Goal: Task Accomplishment & Management: Understand process/instructions

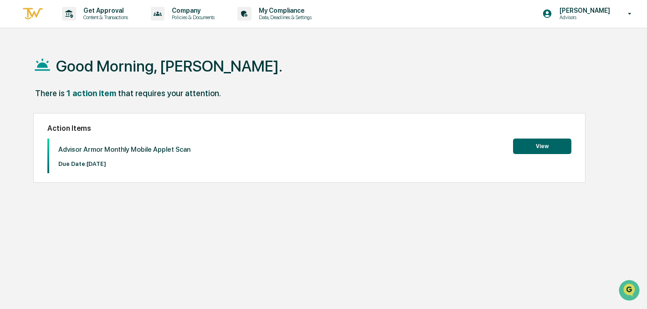
click at [524, 147] on button "View" at bounding box center [542, 146] width 58 height 15
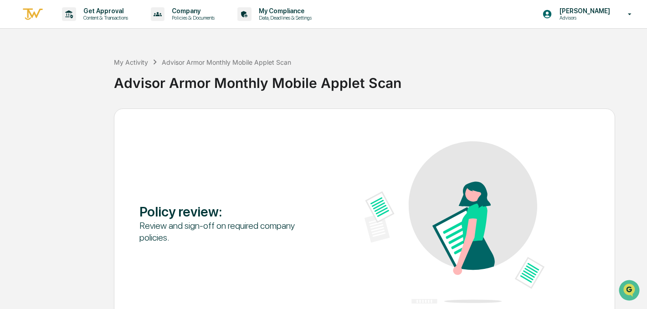
scroll to position [58, 0]
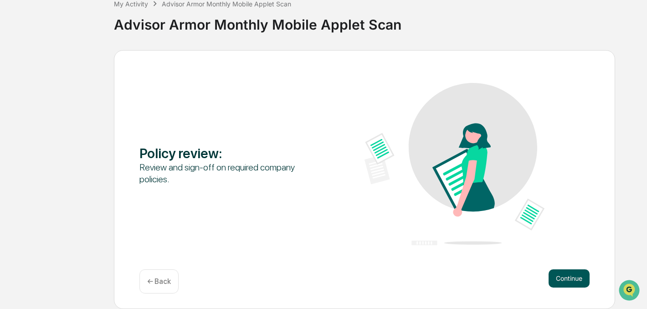
click at [587, 278] on button "Continue" at bounding box center [569, 278] width 41 height 18
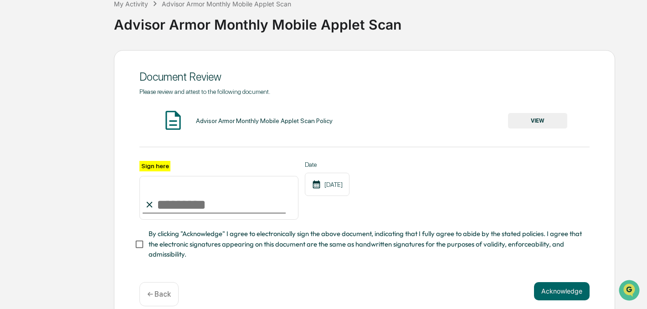
click at [168, 195] on input "Sign here" at bounding box center [218, 198] width 159 height 44
type input "********"
click at [548, 286] on button "Acknowledge" at bounding box center [562, 291] width 56 height 18
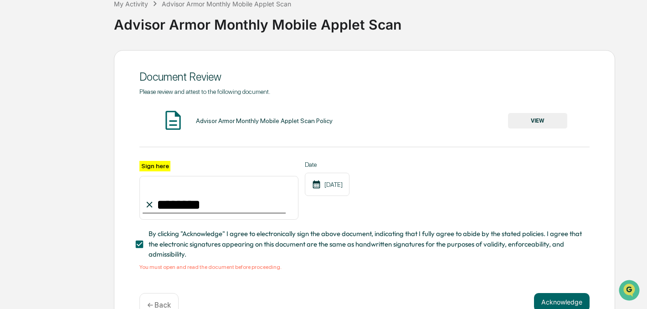
scroll to position [81, 0]
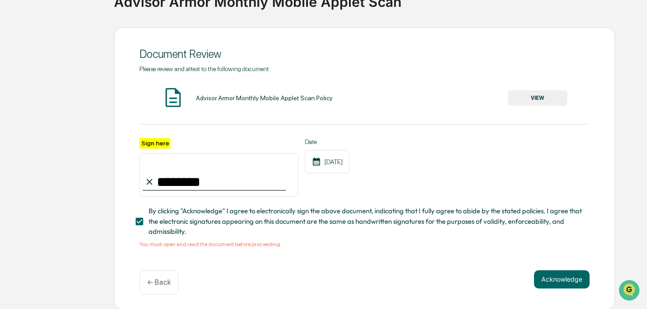
click at [547, 90] on button "VIEW" at bounding box center [537, 97] width 59 height 15
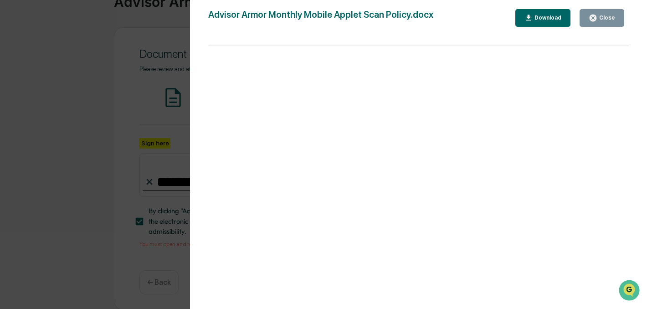
click at [167, 52] on div "Version History [DATE] 07:36 PM [PERSON_NAME] Advisor Armor Monthly Mobile Appl…" at bounding box center [323, 154] width 647 height 309
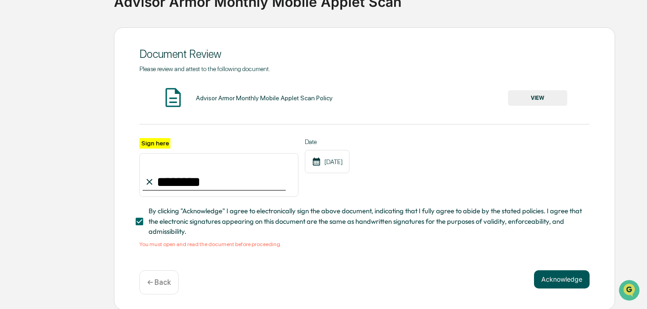
click at [555, 277] on button "Acknowledge" at bounding box center [562, 279] width 56 height 18
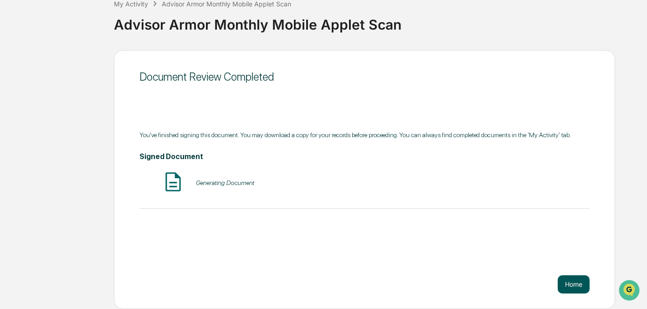
scroll to position [58, 0]
click at [582, 286] on button "Home" at bounding box center [574, 284] width 32 height 18
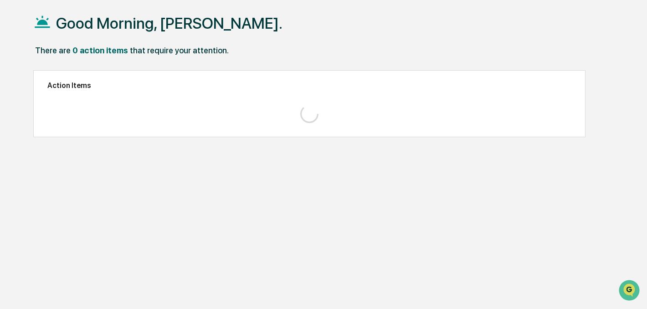
scroll to position [43, 0]
